Goal: Use online tool/utility: Utilize a website feature to perform a specific function

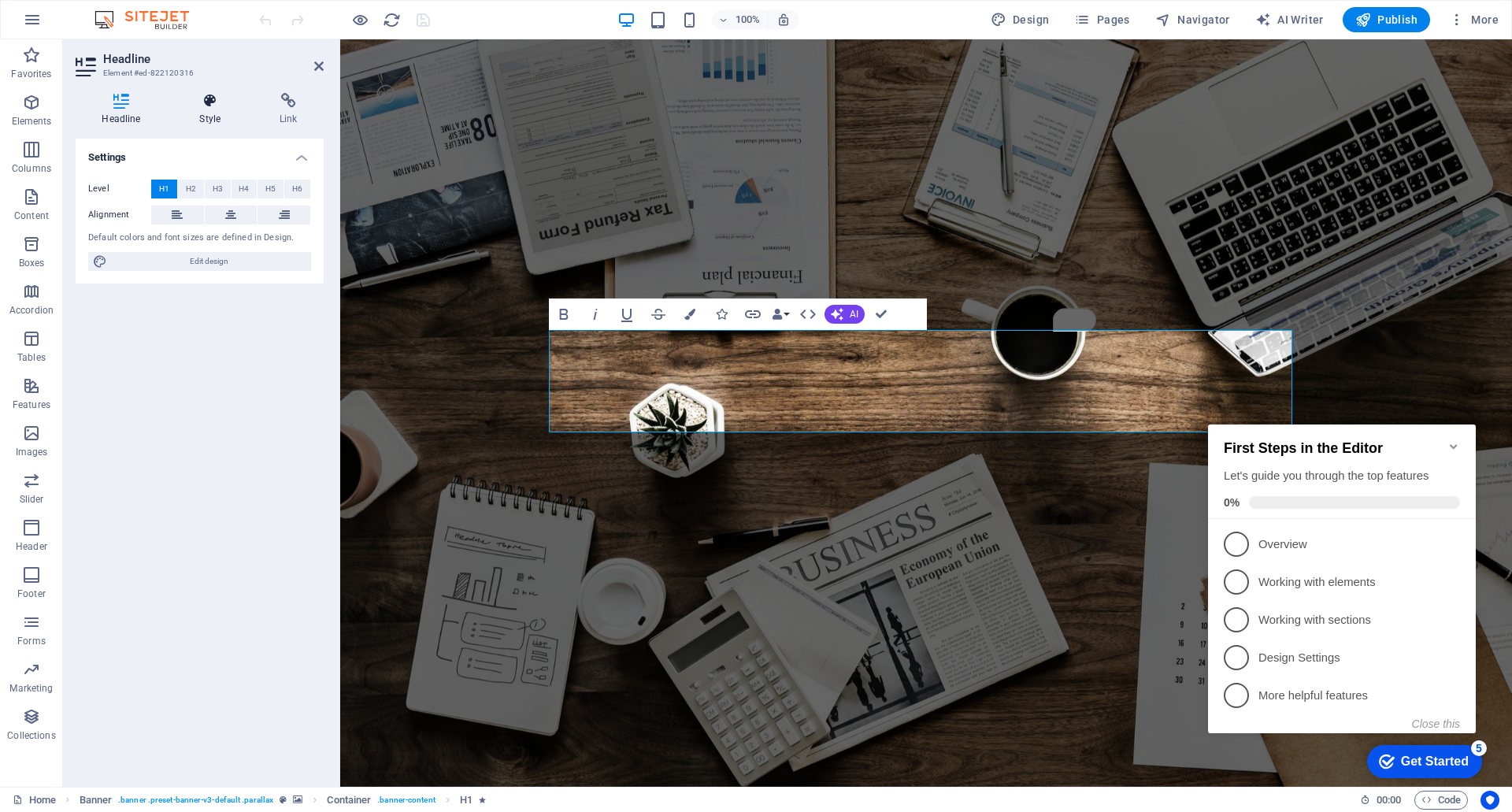
click at [199, 120] on h4 "Style" at bounding box center [213, 110] width 81 height 33
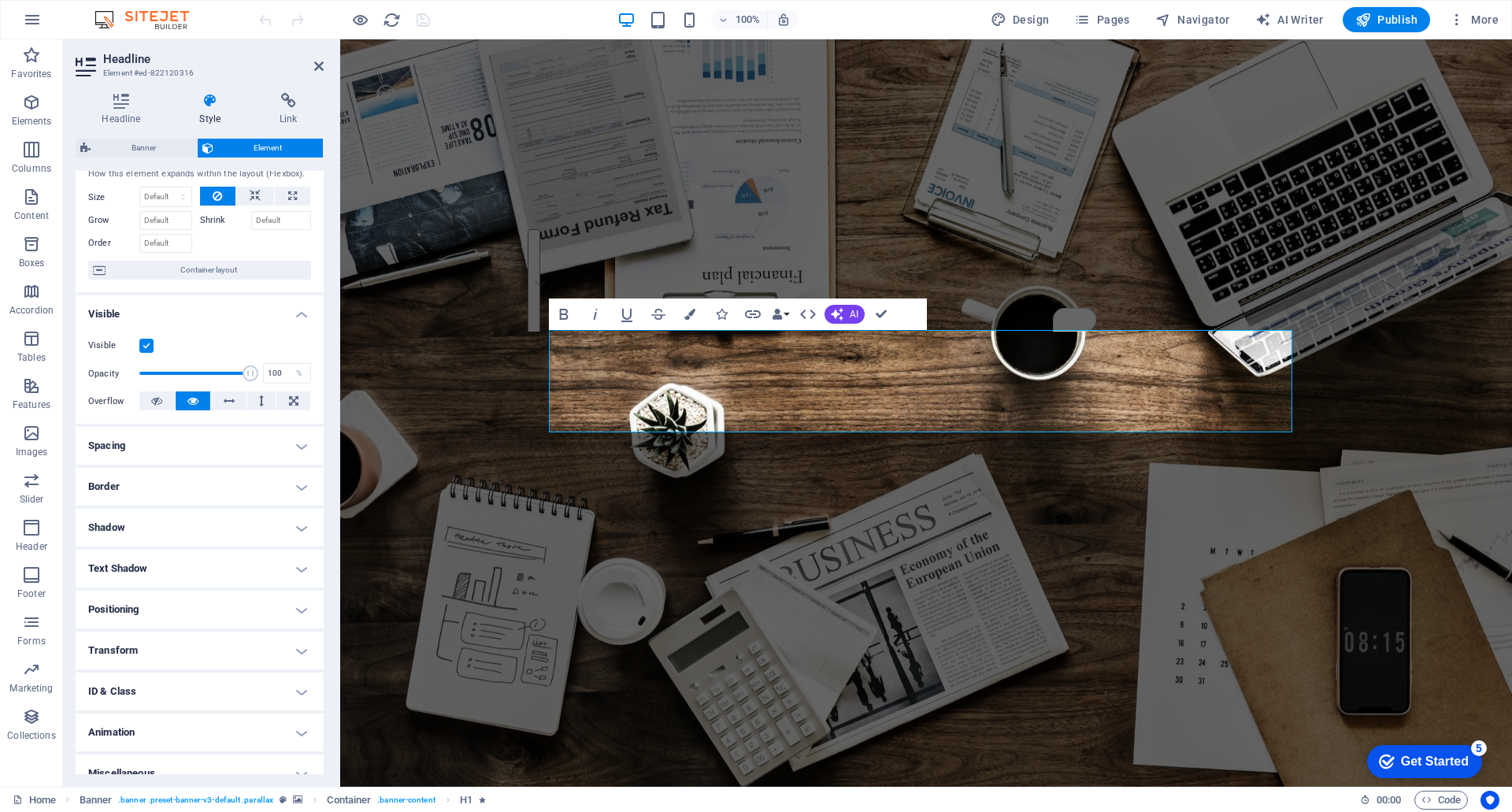
scroll to position [62, 0]
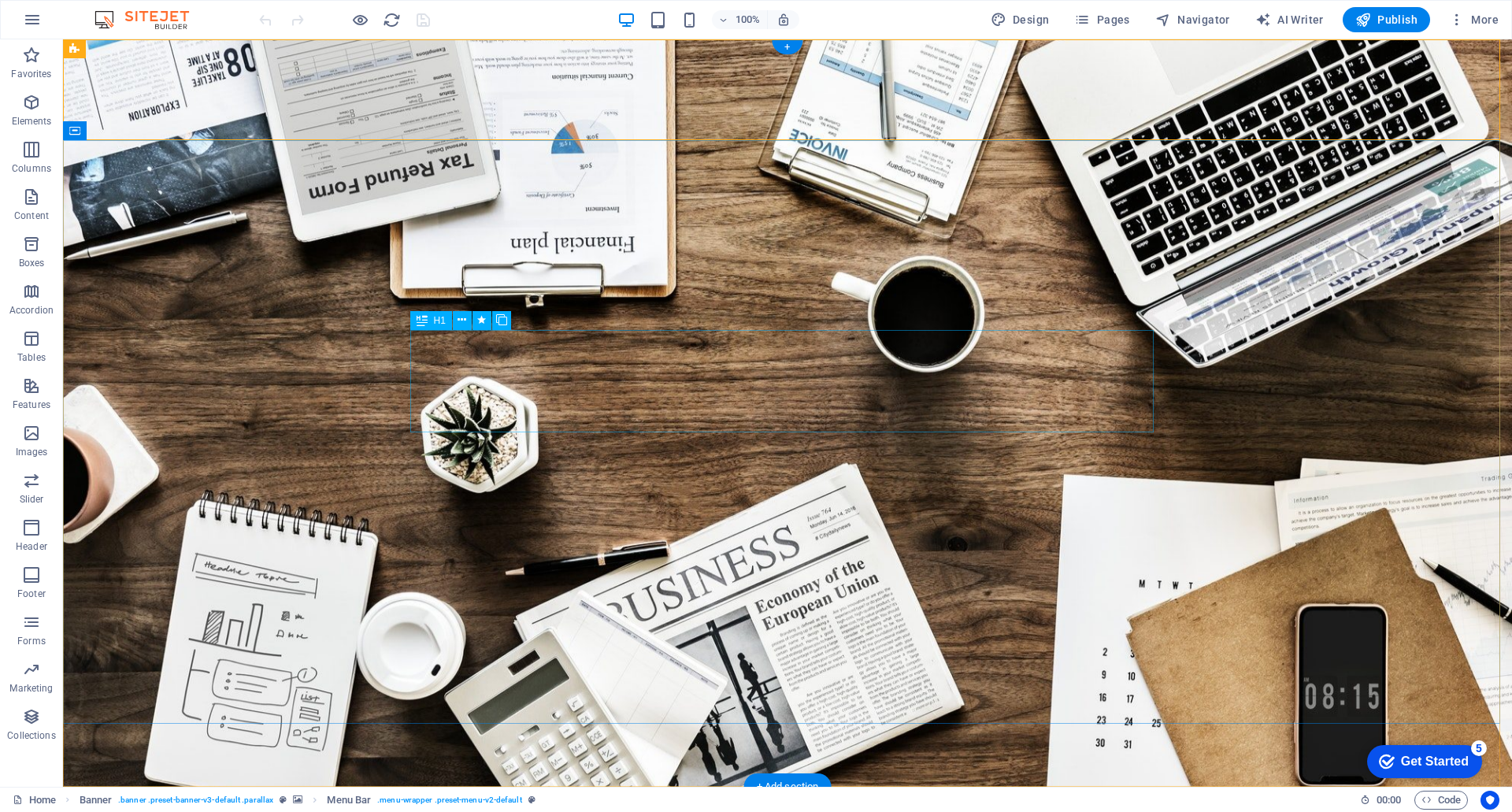
click at [456, 316] on button at bounding box center [462, 320] width 19 height 19
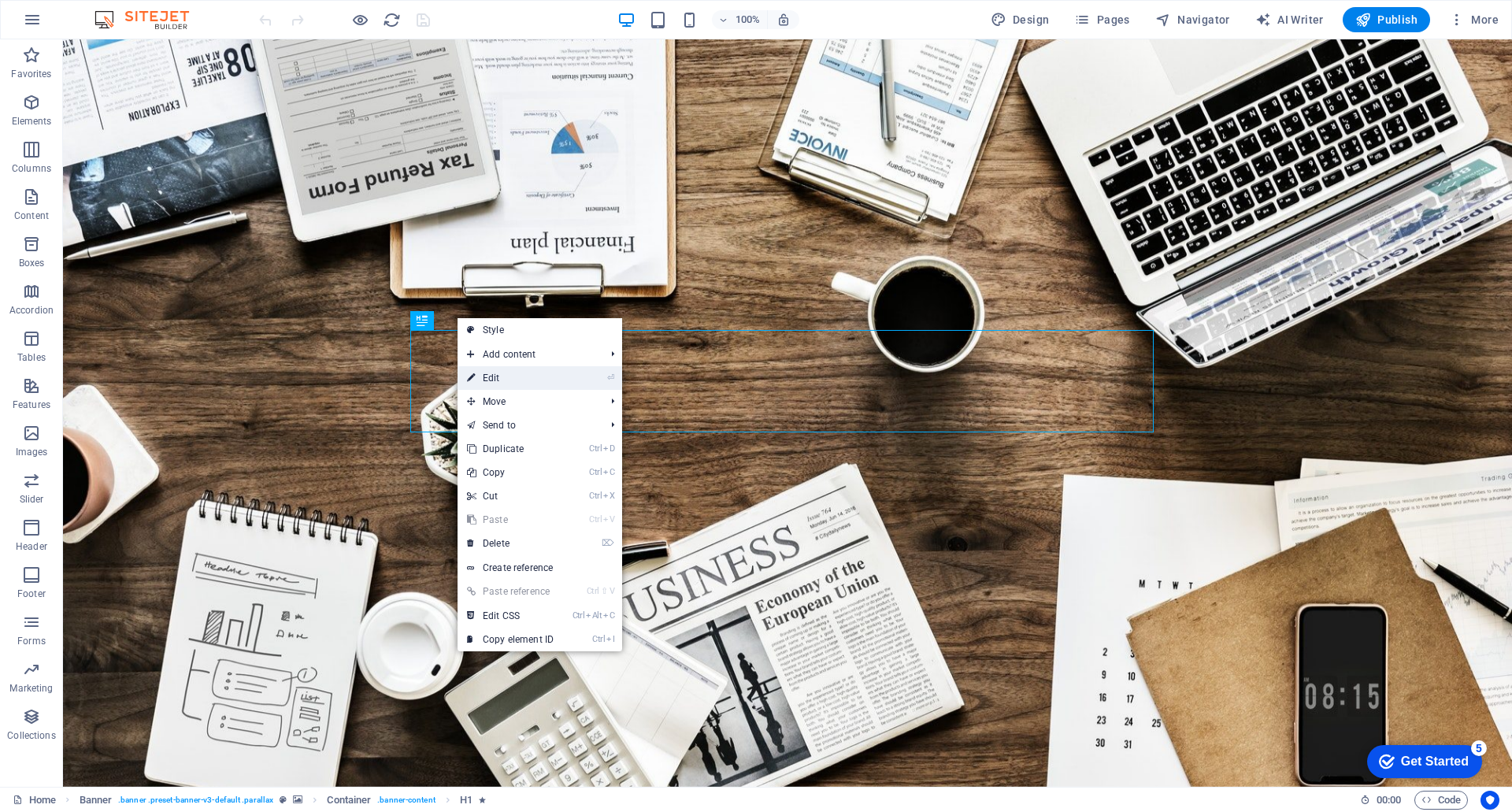
click at [513, 378] on link "⏎ Edit" at bounding box center [510, 378] width 106 height 23
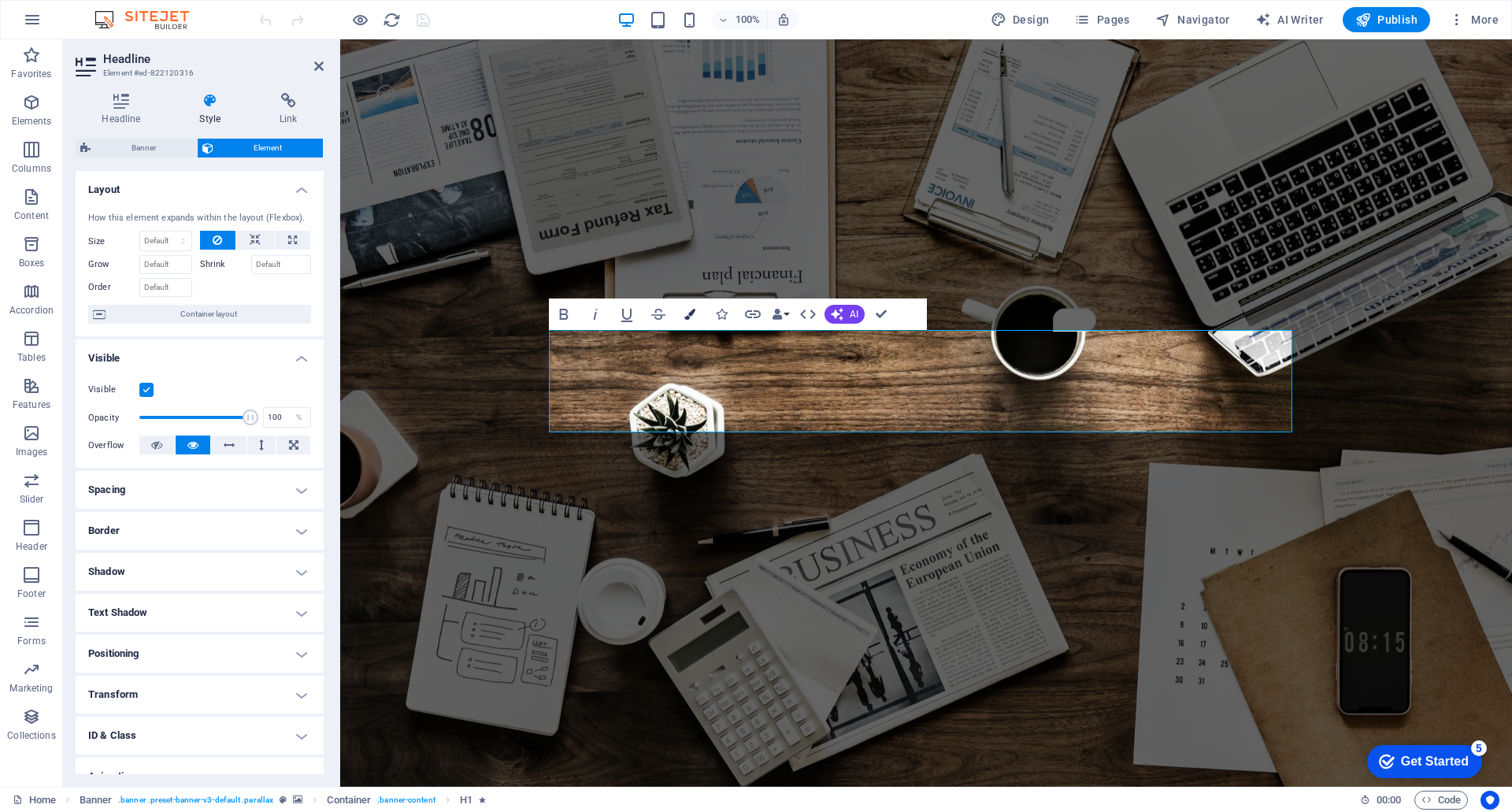
click at [695, 310] on icon "button" at bounding box center [690, 314] width 11 height 11
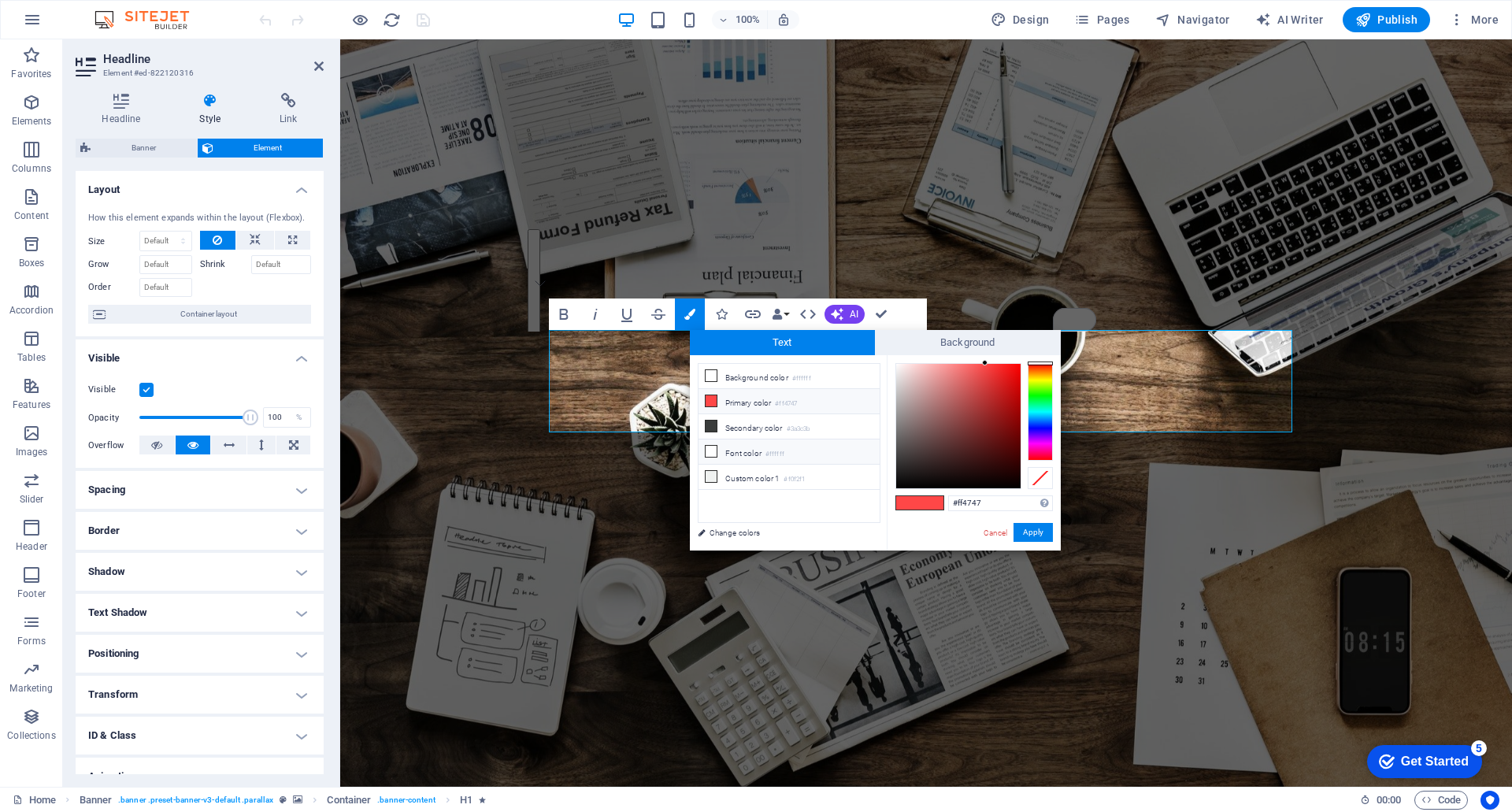
click at [716, 449] on icon at bounding box center [711, 451] width 11 height 11
click at [916, 505] on span at bounding box center [908, 503] width 23 height 13
type input "#ff4747"
click at [916, 505] on span at bounding box center [908, 503] width 23 height 13
click at [941, 504] on span at bounding box center [932, 503] width 23 height 13
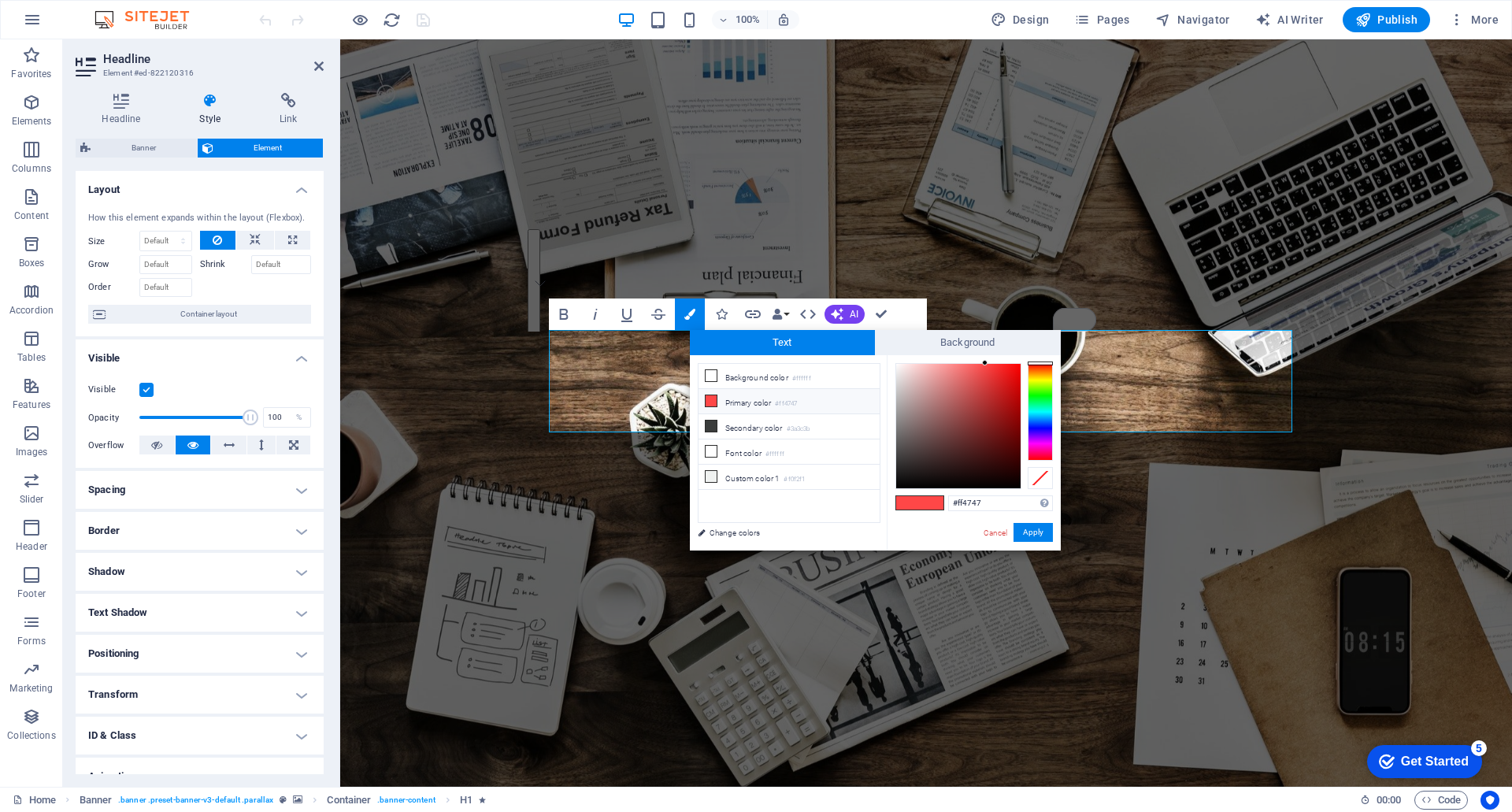
click at [993, 525] on div "Cancel Apply" at bounding box center [1017, 532] width 71 height 20
click at [995, 533] on link "Cancel" at bounding box center [995, 532] width 27 height 12
